Goal: Task Accomplishment & Management: Complete application form

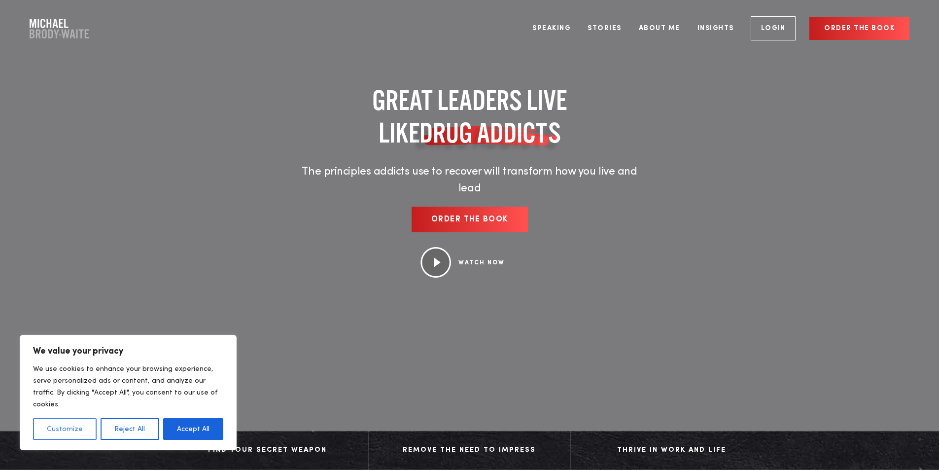
click at [53, 429] on button "Customize" at bounding box center [65, 429] width 64 height 22
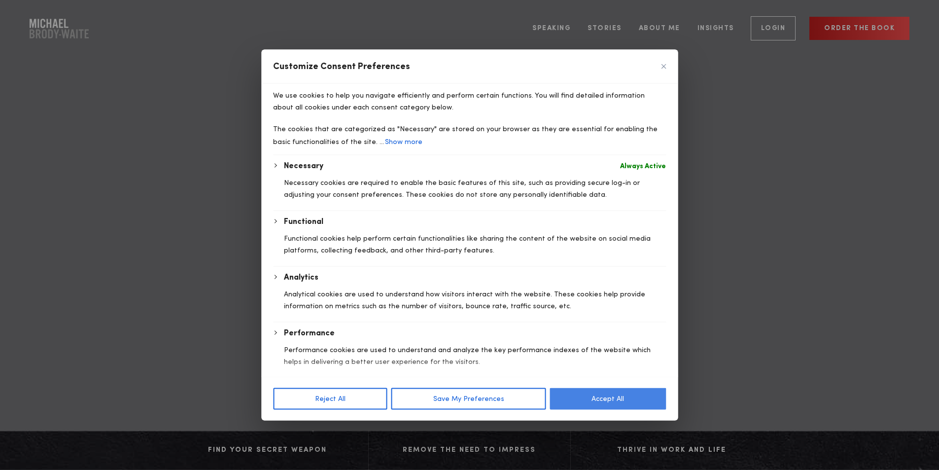
click at [590, 408] on button "Accept All" at bounding box center [607, 399] width 116 height 22
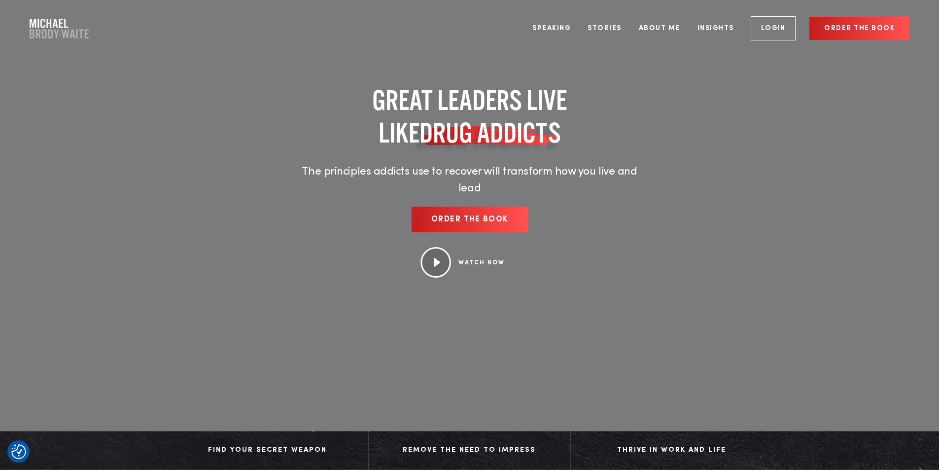
click at [436, 263] on img at bounding box center [435, 262] width 31 height 31
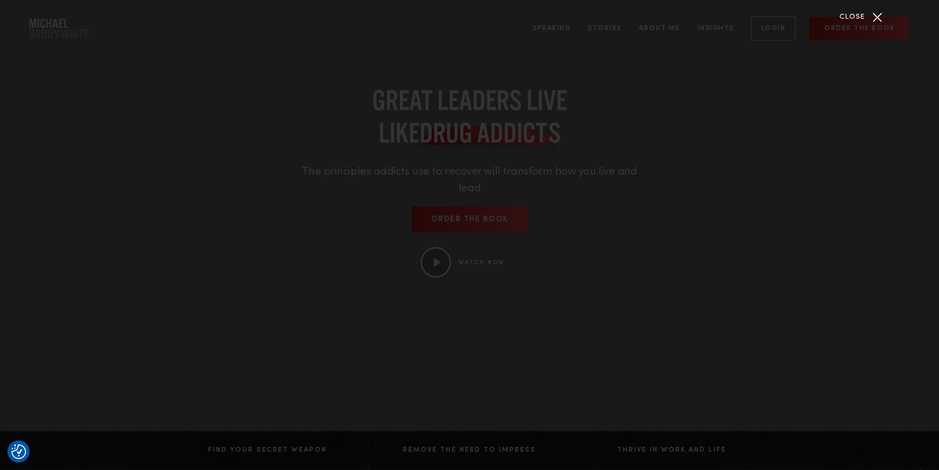
click at [858, 14] on span "Close" at bounding box center [852, 17] width 26 height 11
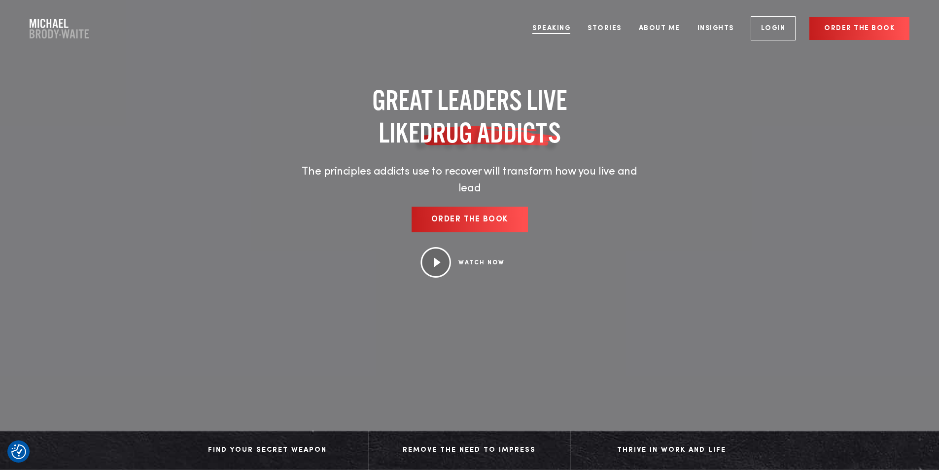
click at [540, 29] on link "Speaking" at bounding box center [551, 28] width 53 height 37
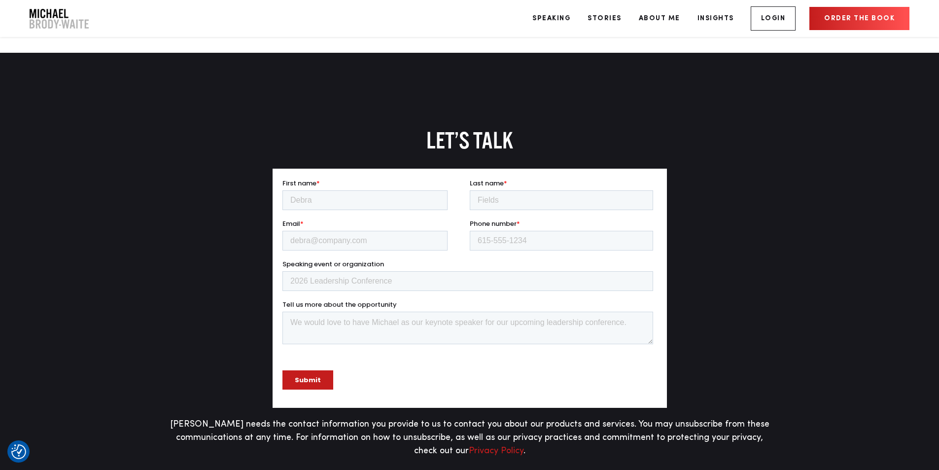
scroll to position [2217, 0]
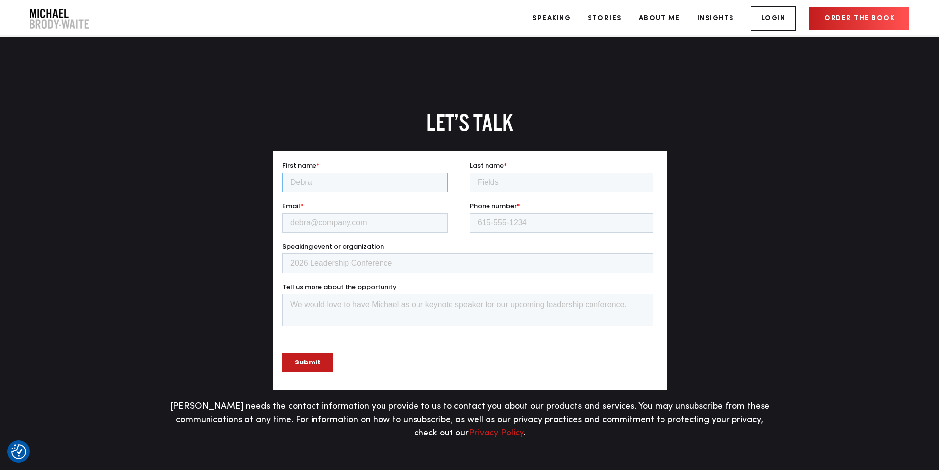
click at [331, 181] on input "First name *" at bounding box center [364, 182] width 165 height 20
type input "Wirty"
type input "[PERSON_NAME]"
type input "[EMAIL_ADDRESS][PERSON_NAME][DOMAIN_NAME]"
type input "7403527898"
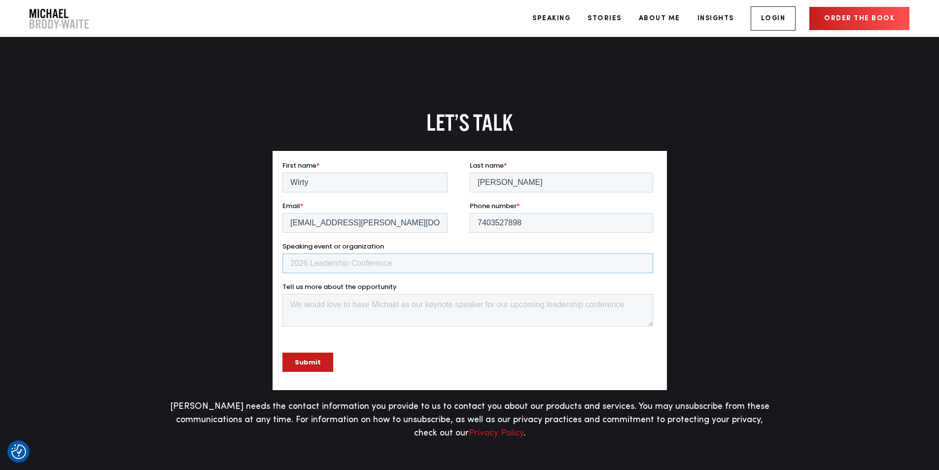
click at [309, 265] on input "Speaking event or organization" at bounding box center [467, 263] width 371 height 20
type input "HealthCorps"
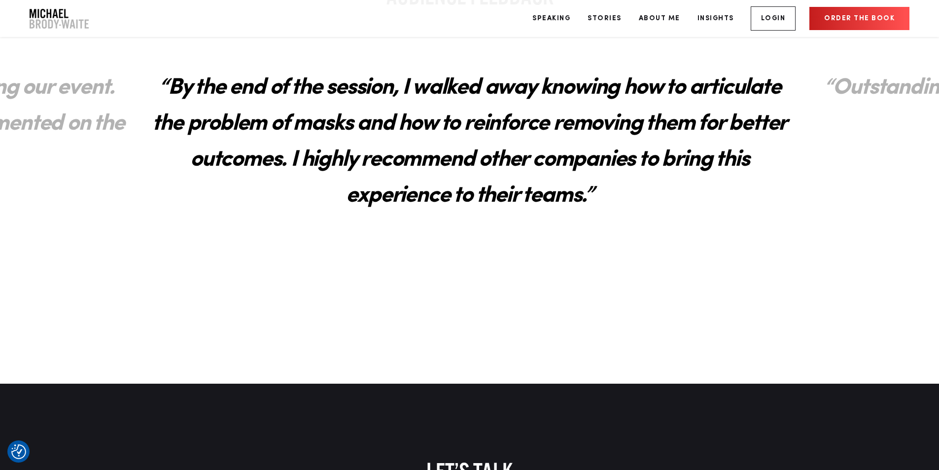
scroll to position [1872, 0]
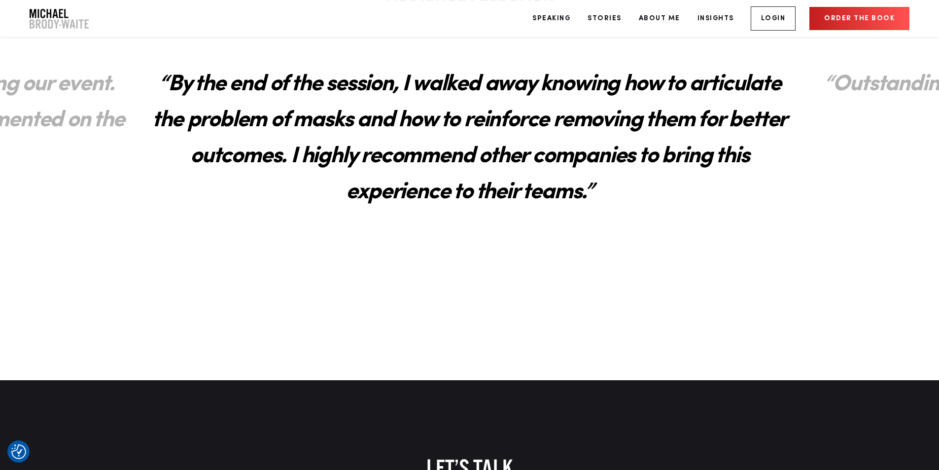
click at [638, 245] on div "“By the end of the session, I walked away knowing how to articulate the problem…" at bounding box center [469, 138] width 657 height 263
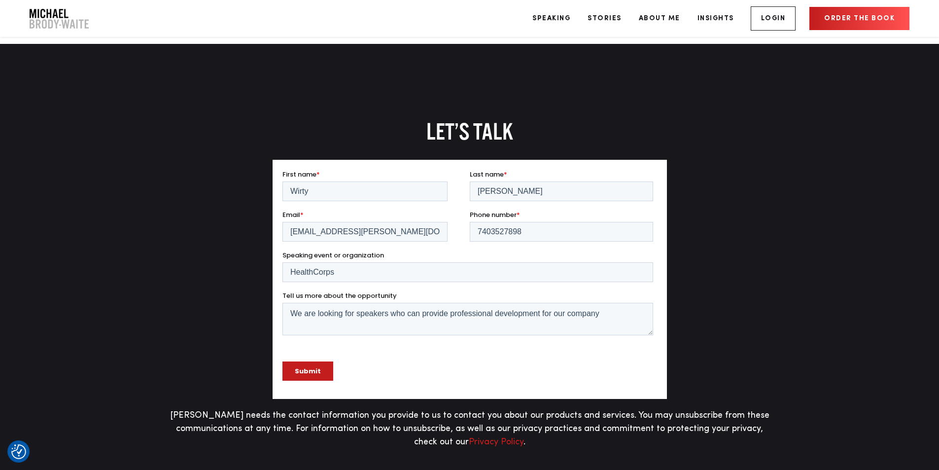
scroll to position [2217, 0]
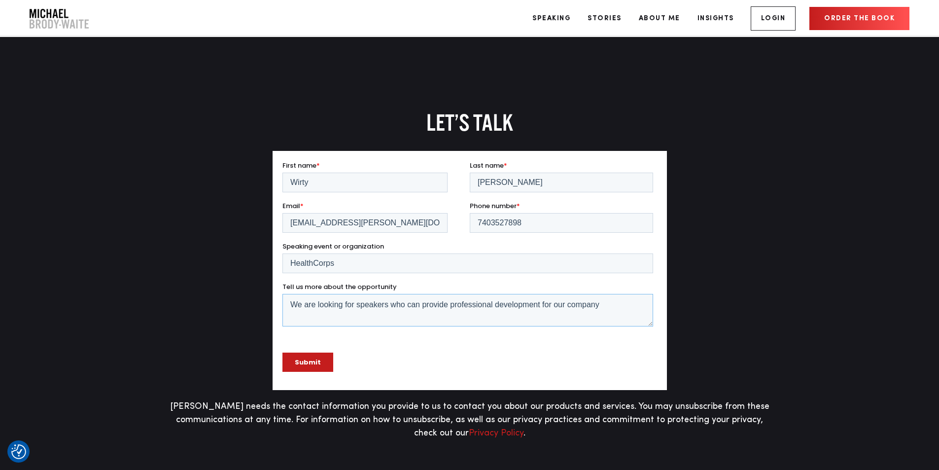
click at [610, 303] on textarea "We are looking for speakers who can provide professional development for our co…" at bounding box center [467, 309] width 371 height 33
type textarea "We are looking for speakers who can provide professional development for our co…"
click at [463, 317] on textarea "We are looking for speakers who can provide professional development for our co…" at bounding box center [467, 309] width 371 height 33
